Goal: Use online tool/utility

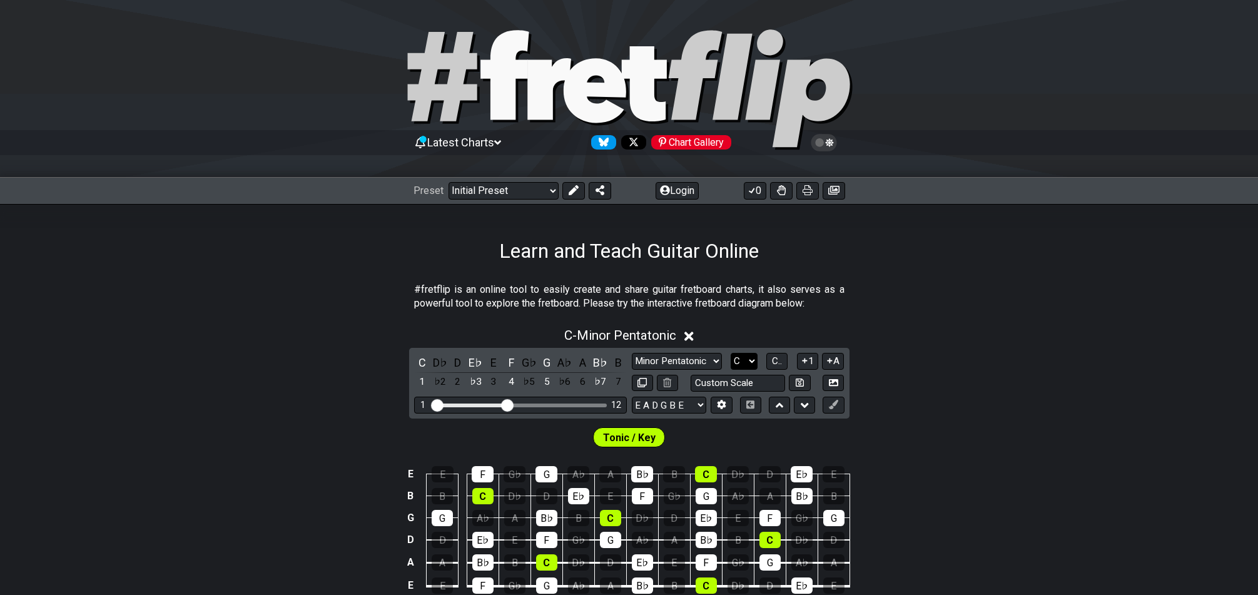
click at [741, 360] on select "A♭ A A♯ B♭ B C C♯ D♭ D D♯ E♭ E F F♯ G♭ G G♯" at bounding box center [744, 361] width 27 height 17
select select "D"
click at [731, 353] on select "A♭ A A♯ B♭ B C C♯ D♭ D D♯ E♭ E F F♯ G♭ G G♯" at bounding box center [744, 361] width 27 height 17
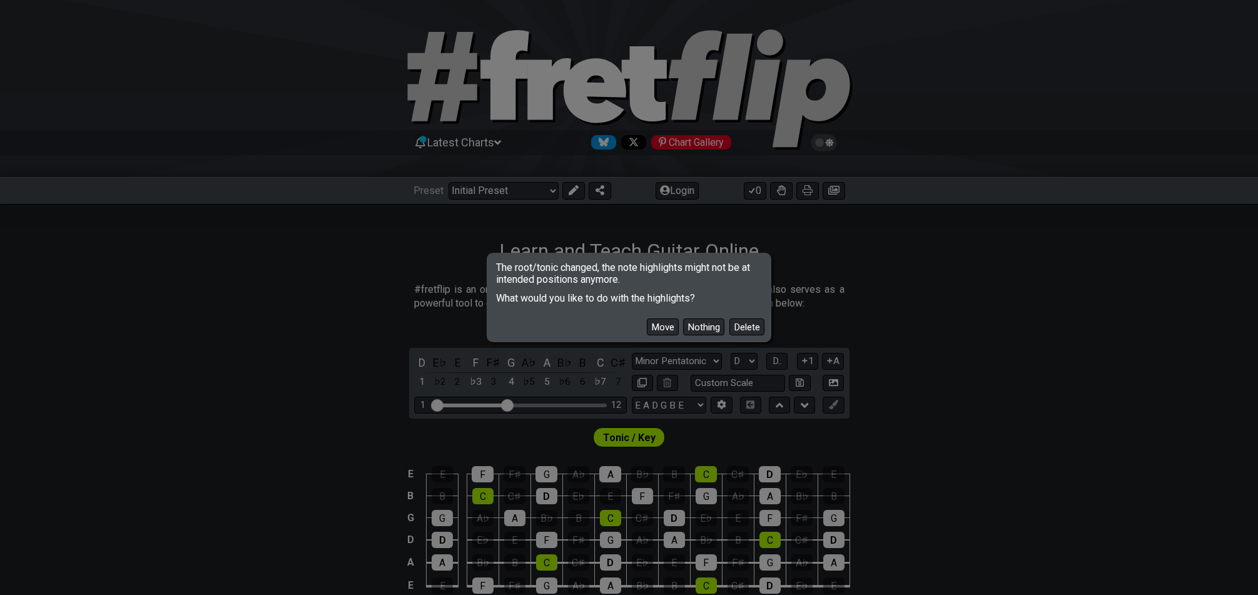
click at [702, 329] on button "Nothing" at bounding box center [703, 326] width 41 height 17
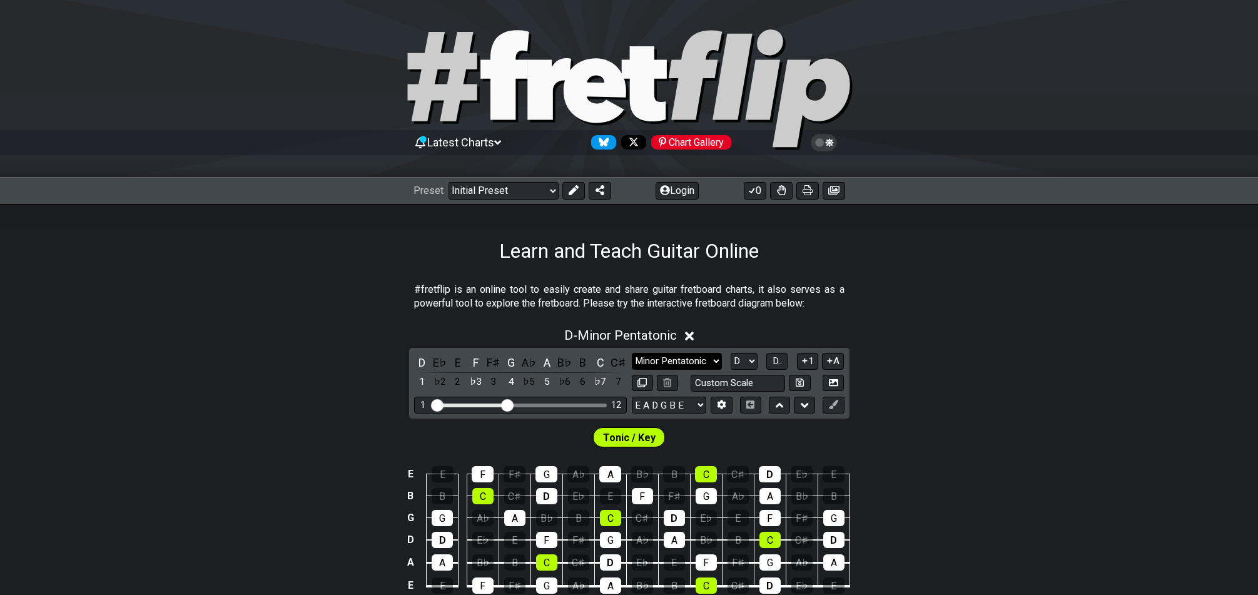
click at [707, 364] on select "Minor Pentatonic Click to edit Minor Pentatonic Major Pentatonic Minor Blues Ma…" at bounding box center [677, 361] width 90 height 17
select select "Minor / Aeolian"
click at [632, 353] on select "Minor Pentatonic Click to edit Minor Pentatonic Major Pentatonic Minor Blues Ma…" at bounding box center [677, 361] width 90 height 17
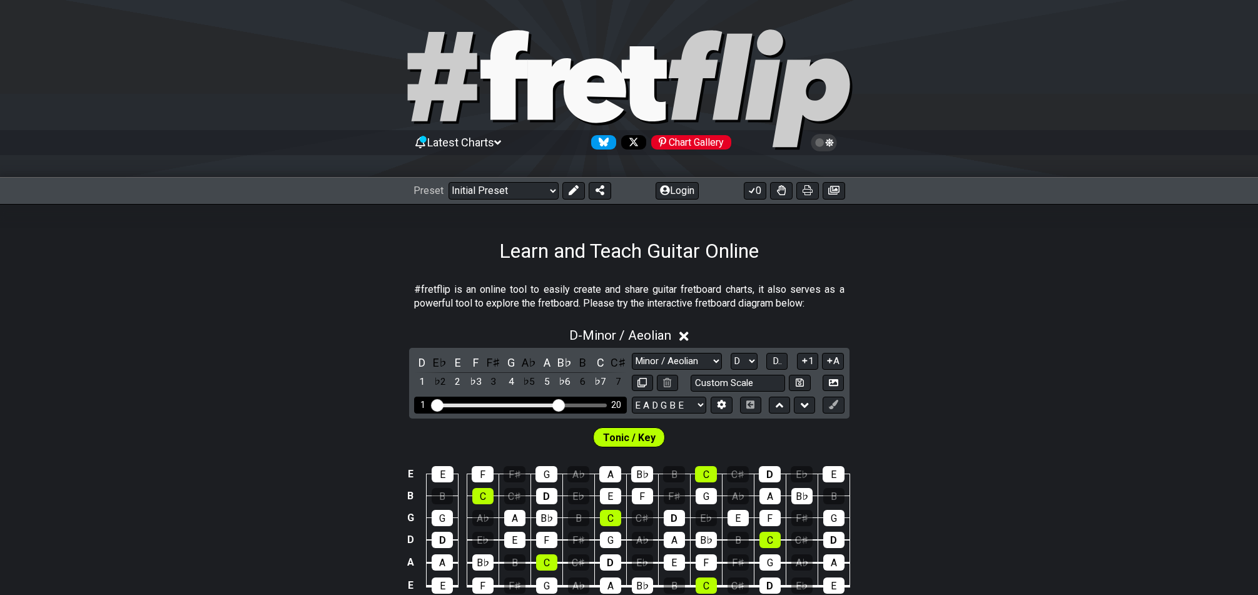
drag, startPoint x: 518, startPoint y: 405, endPoint x: 561, endPoint y: 405, distance: 42.5
click at [561, 404] on input "Visible fret range" at bounding box center [521, 404] width 178 height 0
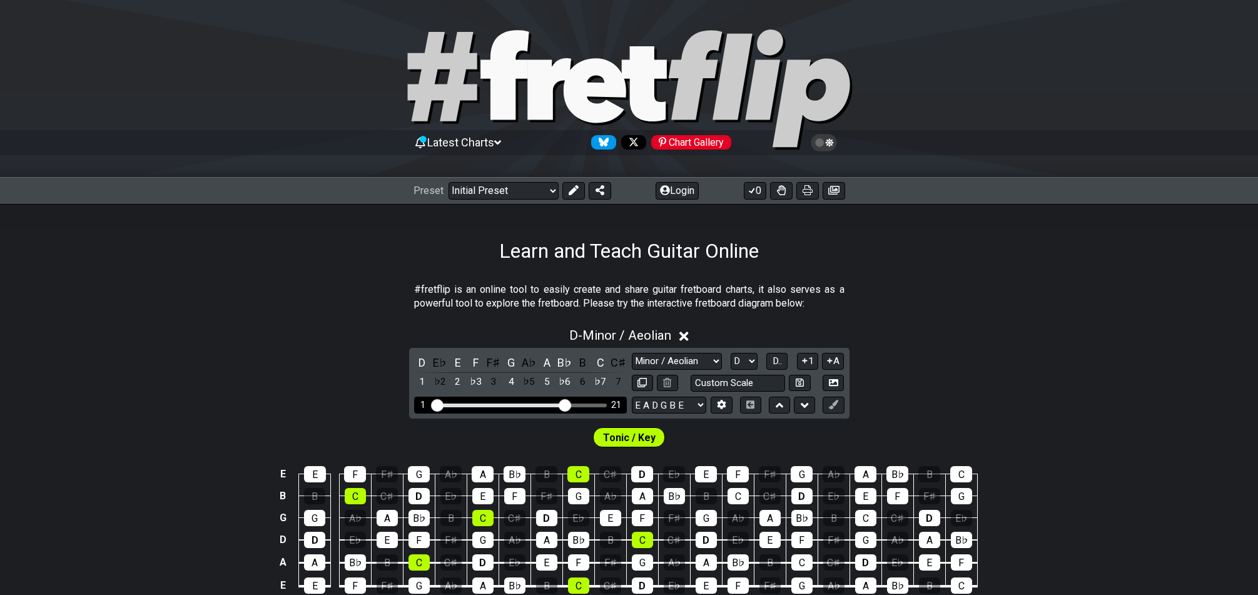
click at [565, 404] on input "Visible fret range" at bounding box center [521, 404] width 178 height 0
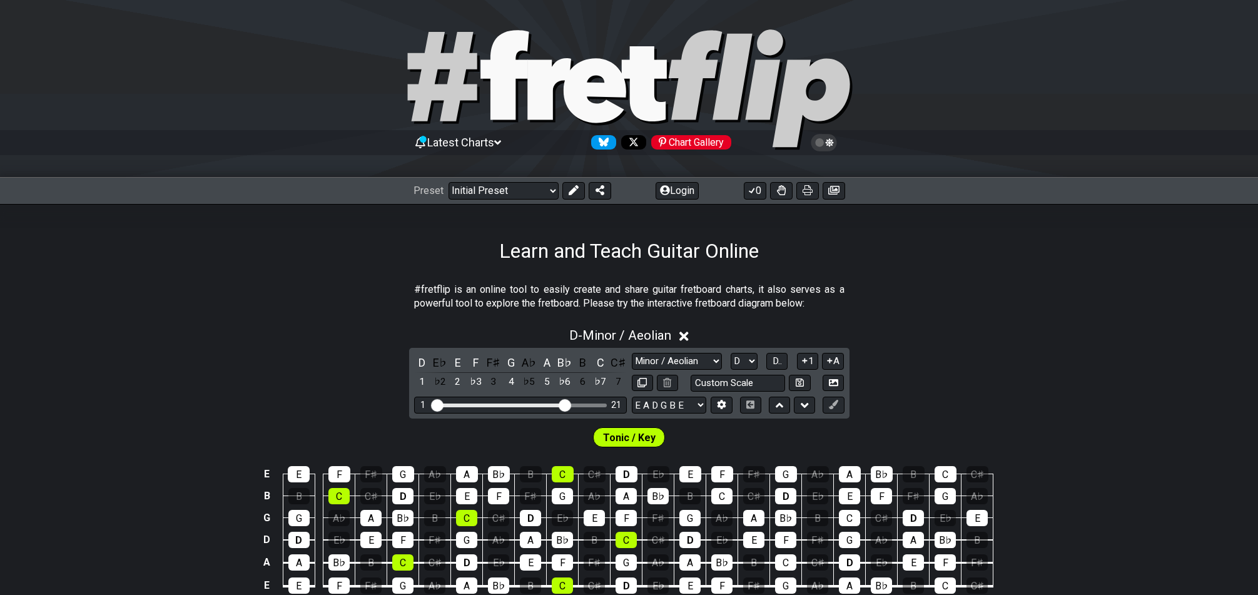
scroll to position [79, 0]
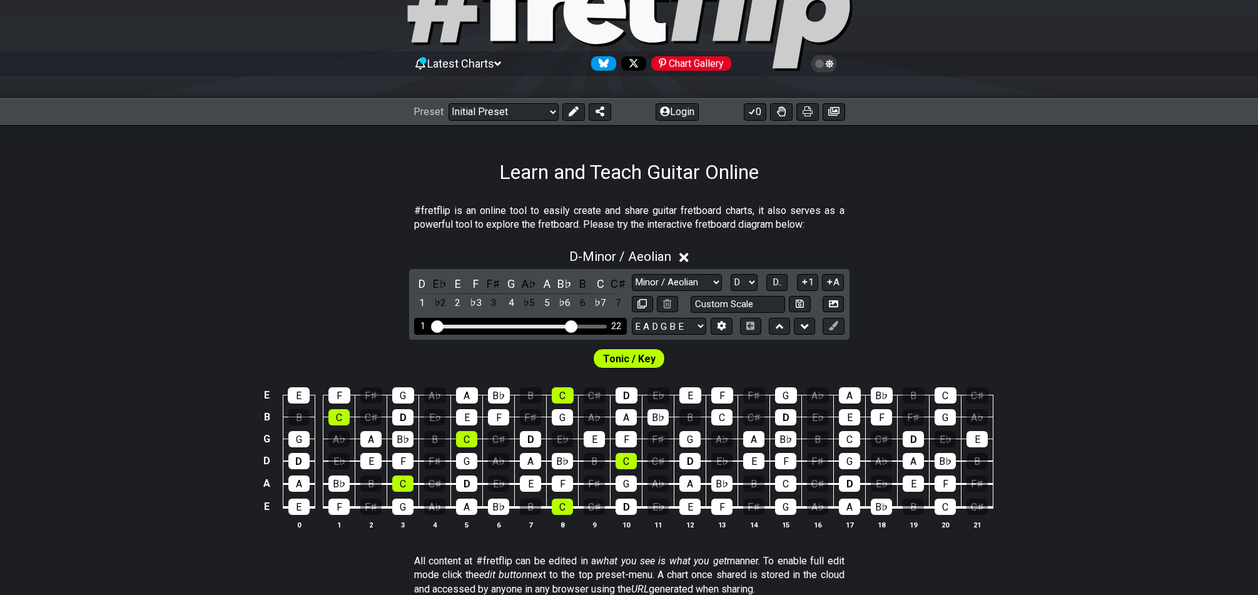
click at [569, 325] on input "Visible fret range" at bounding box center [521, 325] width 178 height 0
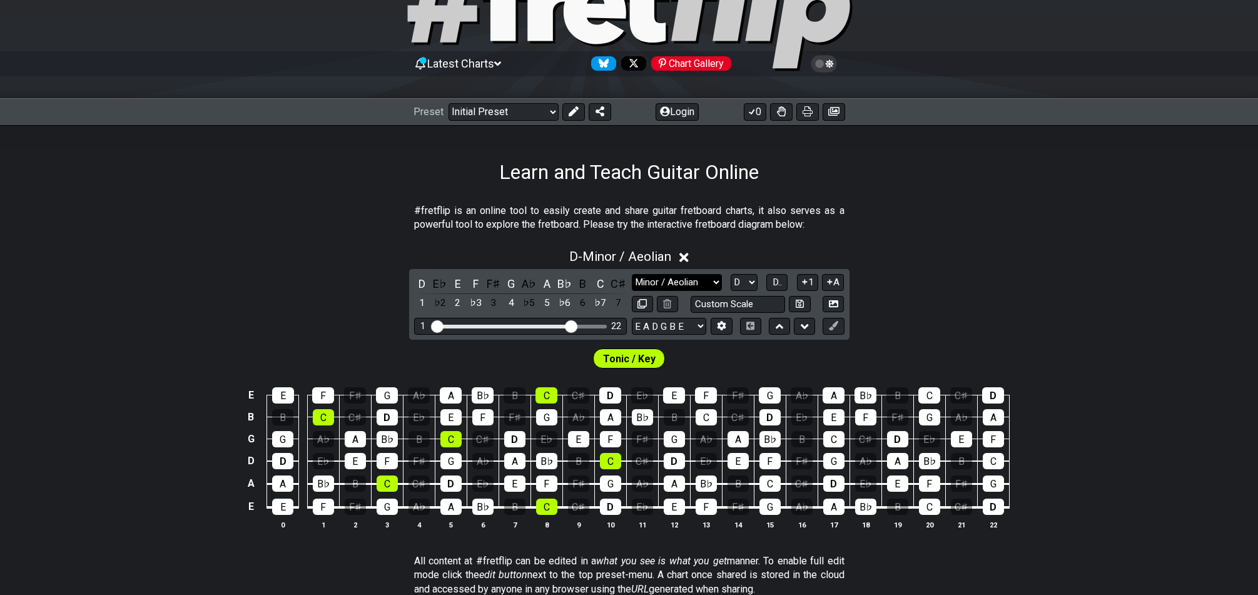
click at [672, 279] on select "Minor Pentatonic Click to edit Minor Pentatonic Major Pentatonic Minor Blues Ma…" at bounding box center [677, 282] width 90 height 17
click at [632, 274] on select "Minor Pentatonic Click to edit Minor Pentatonic Major Pentatonic Minor Blues Ma…" at bounding box center [677, 282] width 90 height 17
click at [747, 283] on select "A♭ A A♯ B♭ B C C♯ D♭ D D♯ E♭ E F F♯ G♭ G G♯" at bounding box center [744, 282] width 27 height 17
select select "A"
click at [731, 274] on select "A♭ A A♯ B♭ B C C♯ D♭ D D♯ E♭ E F F♯ G♭ G G♯" at bounding box center [744, 282] width 27 height 17
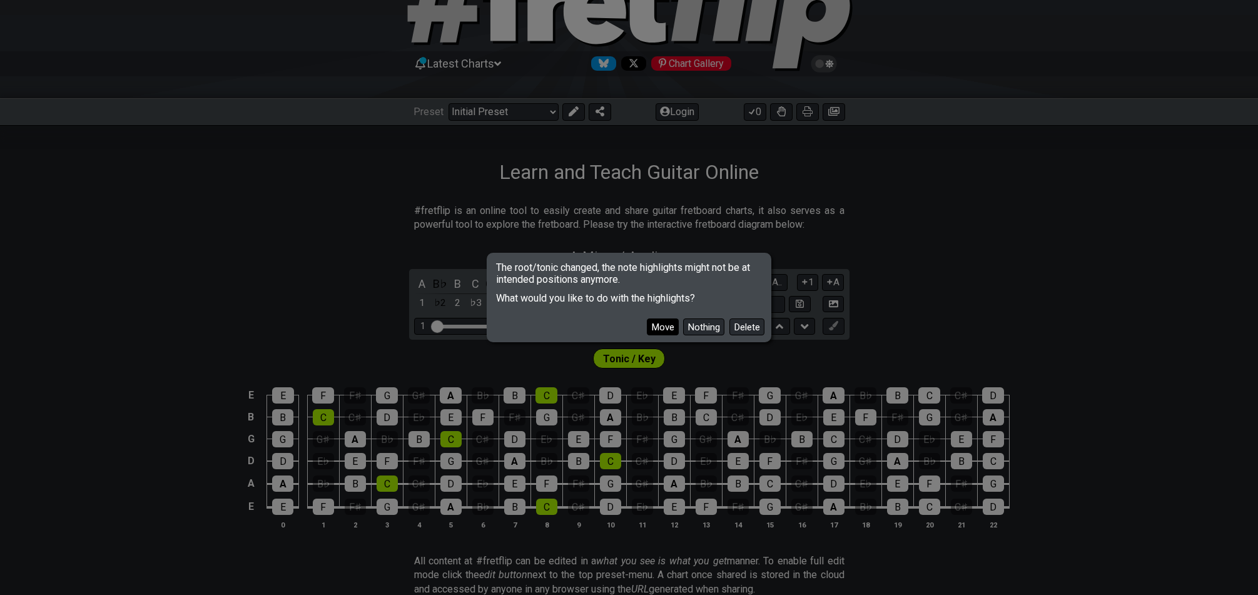
click at [661, 326] on button "Move" at bounding box center [663, 326] width 32 height 17
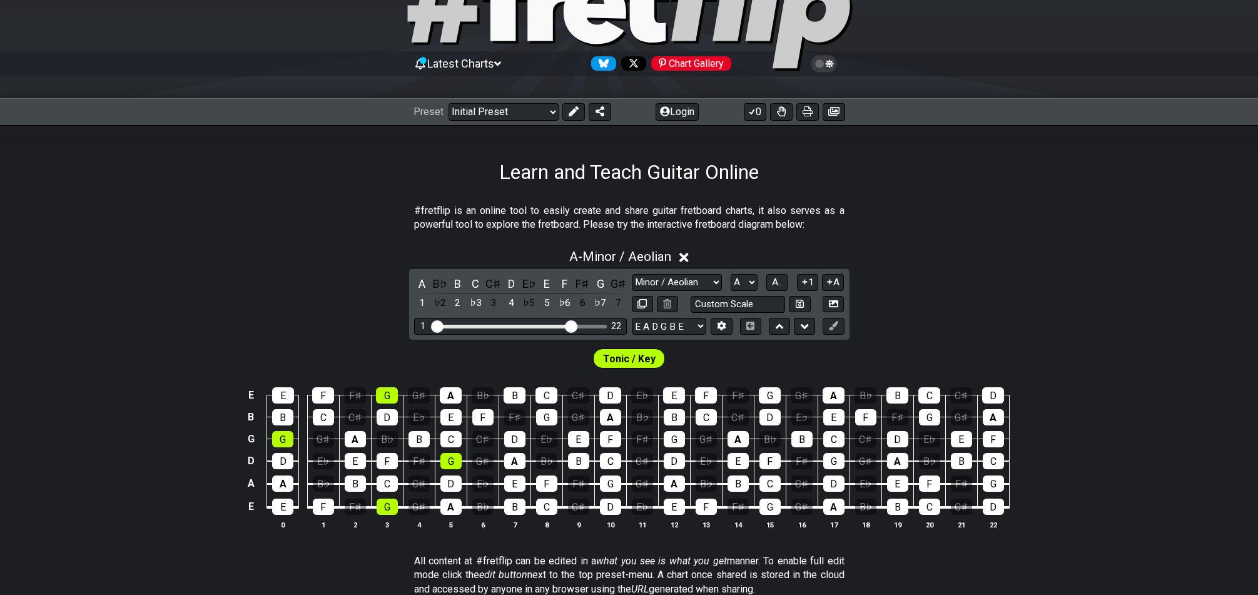
click at [988, 199] on section "#fretflip is an online tool to easily create and share guitar fretboard charts,…" at bounding box center [629, 220] width 1258 height 43
